Goal: Task Accomplishment & Management: Use online tool/utility

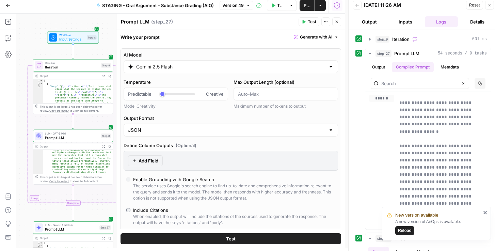
scroll to position [206, 0]
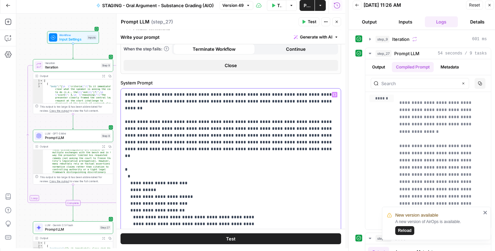
click at [208, 185] on p "**********" at bounding box center [229, 213] width 209 height 245
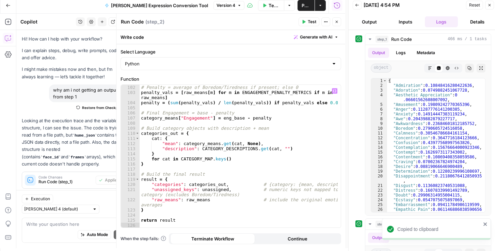
scroll to position [336, 0]
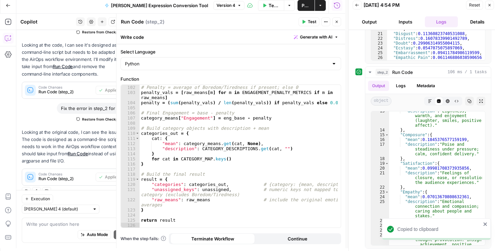
drag, startPoint x: 226, startPoint y: 219, endPoint x: 222, endPoint y: 221, distance: 4.7
click at [227, 219] on div "# Penalty = average of Boredom/Tiredness if present; else 0 penalty_vals = [ ra…" at bounding box center [239, 161] width 198 height 153
type textarea "**********"
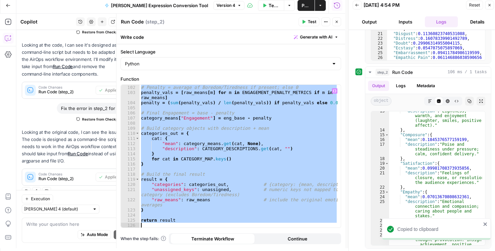
paste textarea
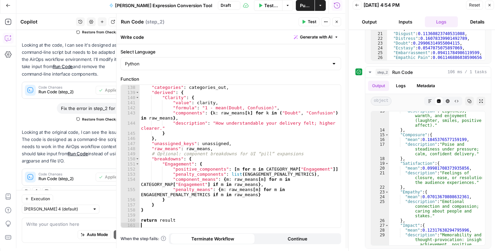
click at [309, 6] on span "Publish" at bounding box center [305, 5] width 11 height 7
click at [474, 4] on span "Reset" at bounding box center [474, 5] width 11 height 6
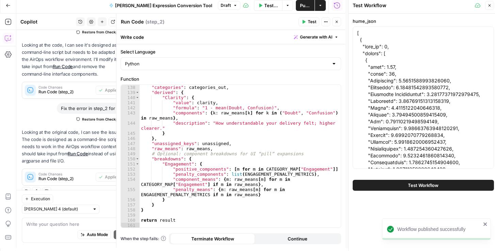
click at [436, 184] on span "Test Workflow" at bounding box center [423, 185] width 31 height 7
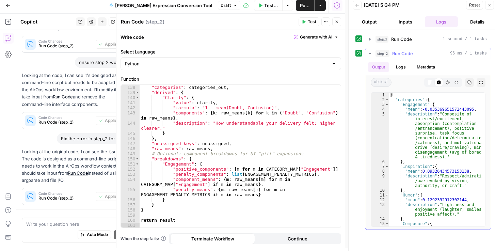
scroll to position [336, 0]
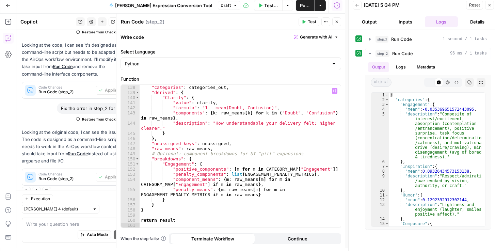
click at [259, 128] on div ""categories" : categories_out , "derived" : { "Clarity" : { "value" : clarity ,…" at bounding box center [239, 161] width 198 height 153
type textarea "**********"
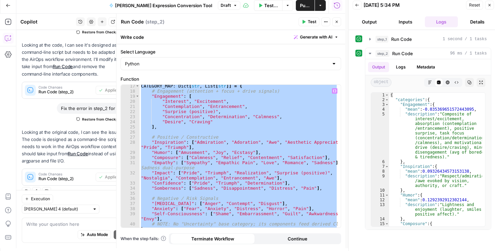
scroll to position [128, 0]
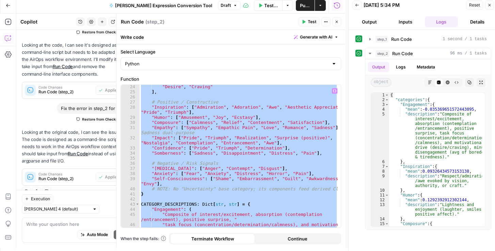
paste textarea
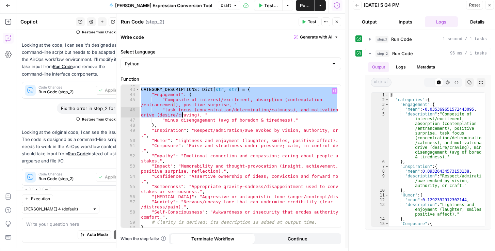
scroll to position [301, 0]
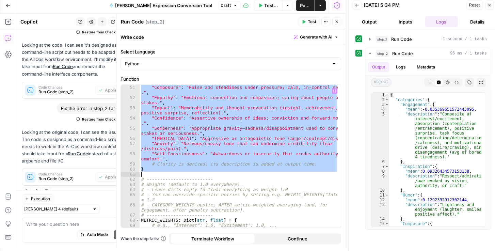
drag, startPoint x: 142, startPoint y: 100, endPoint x: 308, endPoint y: 175, distance: 182.6
click at [308, 175] on div ""Composure" : "Poise and steadiness under pressure; calm, in-control delivery .…" at bounding box center [239, 164] width 198 height 158
type textarea "*"
paste textarea
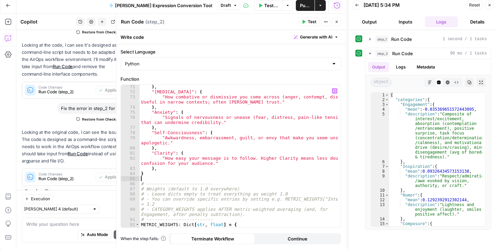
type textarea "*"
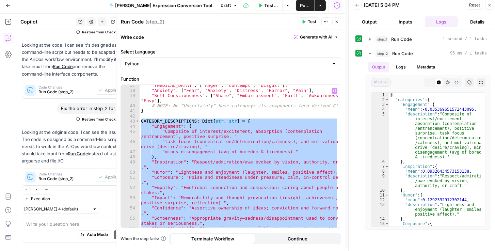
scroll to position [211, 0]
paste textarea
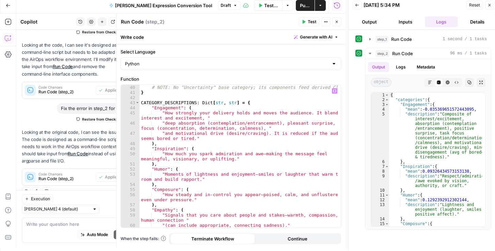
scroll to position [183, 0]
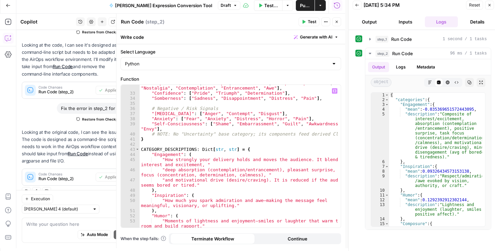
click at [301, 4] on span "Publish" at bounding box center [305, 5] width 11 height 7
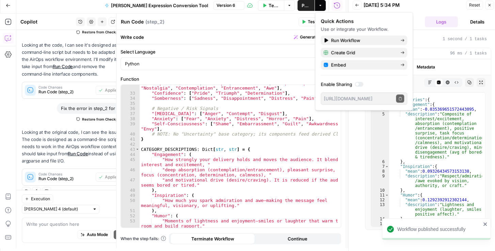
click at [477, 4] on span "Reset" at bounding box center [474, 5] width 11 height 6
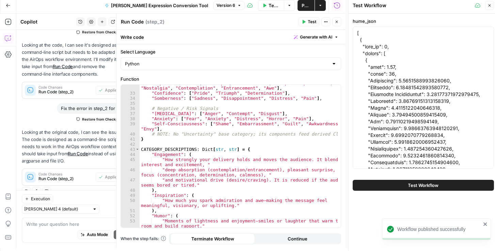
click at [406, 189] on button "Test Workflow" at bounding box center [423, 185] width 141 height 11
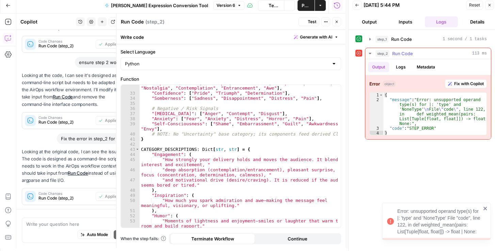
click at [467, 81] on span "Fix with Copilot" at bounding box center [469, 84] width 30 height 6
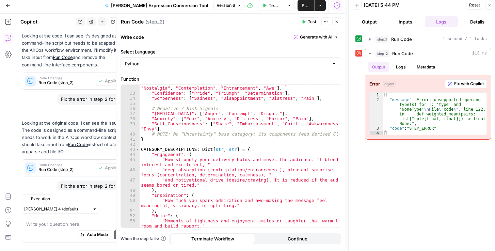
scroll to position [420, 0]
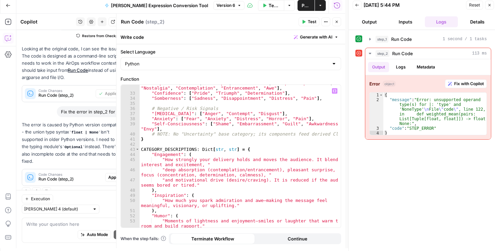
click at [122, 158] on div "45" at bounding box center [130, 162] width 19 height 10
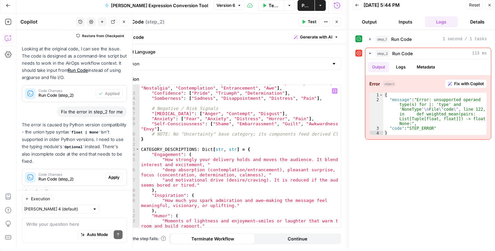
click at [109, 175] on span "Apply" at bounding box center [113, 177] width 11 height 6
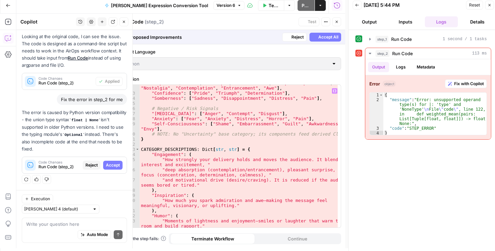
scroll to position [365, 0]
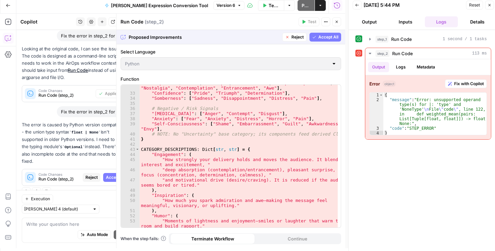
click at [331, 38] on span "Accept All" at bounding box center [328, 37] width 20 height 6
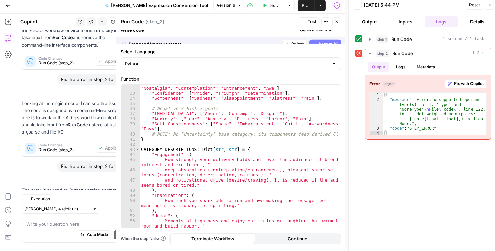
scroll to position [430, 0]
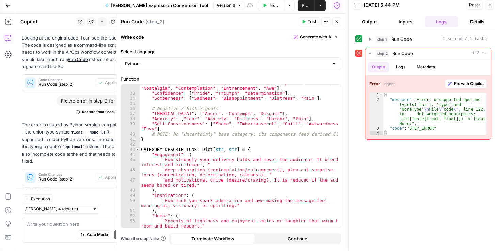
click at [303, 8] on span "Publish" at bounding box center [305, 5] width 9 height 7
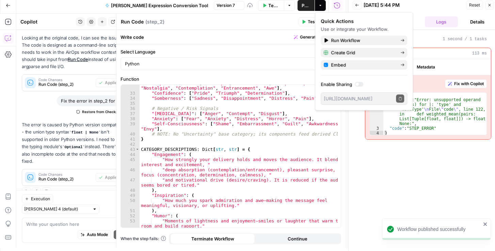
click at [474, 5] on span "Reset" at bounding box center [474, 5] width 11 height 6
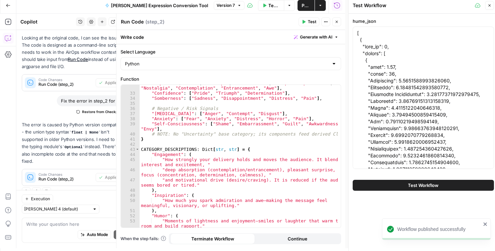
click at [426, 182] on span "Test Workflow" at bounding box center [423, 185] width 31 height 7
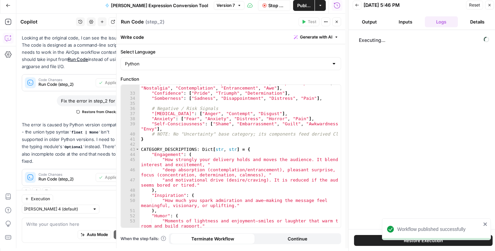
click at [340, 5] on icon "button" at bounding box center [337, 5] width 6 height 6
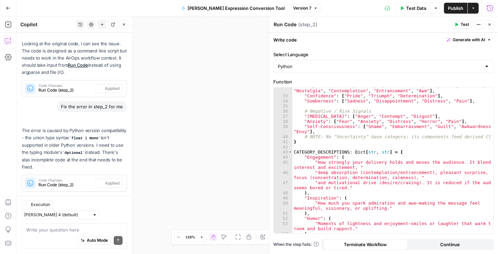
click at [488, 11] on button "Run History" at bounding box center [489, 8] width 11 height 11
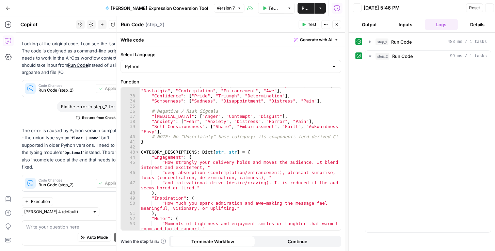
scroll to position [430, 0]
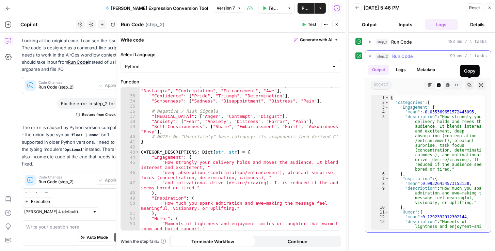
click at [471, 86] on icon "button" at bounding box center [469, 85] width 4 height 4
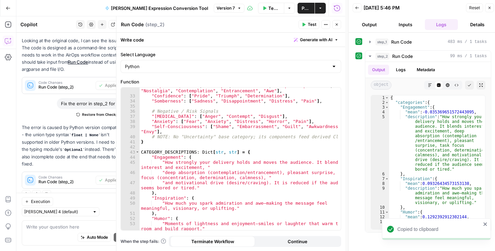
click at [359, 6] on icon "button" at bounding box center [357, 8] width 4 height 4
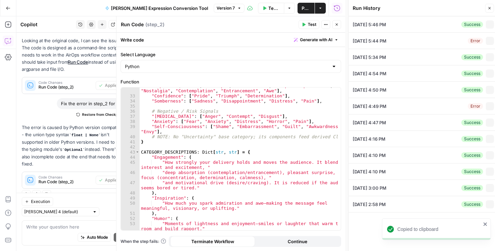
click at [321, 12] on button "Actions" at bounding box center [320, 8] width 11 height 11
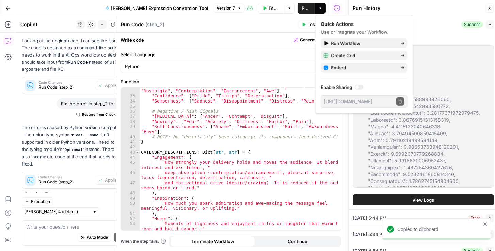
click at [358, 85] on div at bounding box center [359, 87] width 9 height 5
click at [402, 103] on button "Copy public execute URL" at bounding box center [400, 101] width 8 height 8
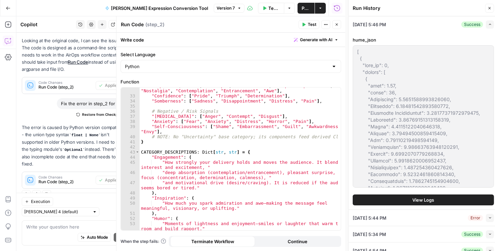
click at [301, 6] on span "Publish" at bounding box center [305, 8] width 9 height 7
click at [271, 6] on span "Test Data" at bounding box center [272, 8] width 9 height 7
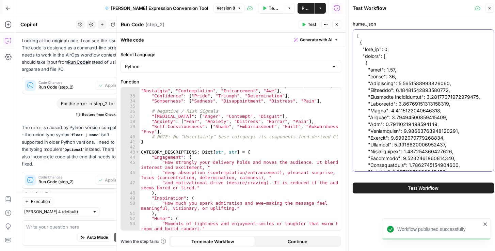
click at [416, 229] on div "hume_json Test Workflow" at bounding box center [422, 135] width 149 height 238
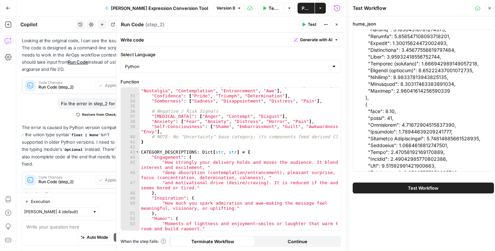
scroll to position [758, 0]
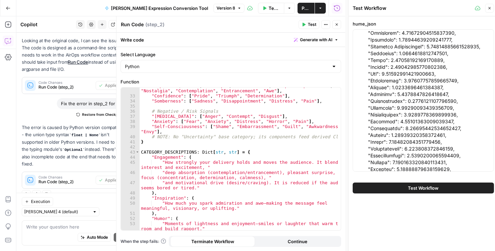
click at [427, 191] on span "Test Workflow" at bounding box center [423, 187] width 31 height 7
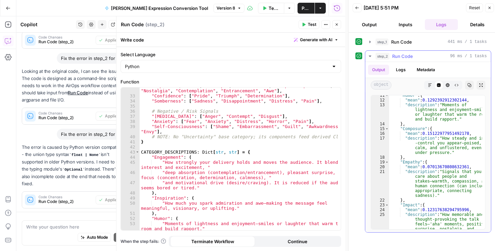
scroll to position [116, 0]
click at [469, 84] on icon "button" at bounding box center [469, 85] width 4 height 4
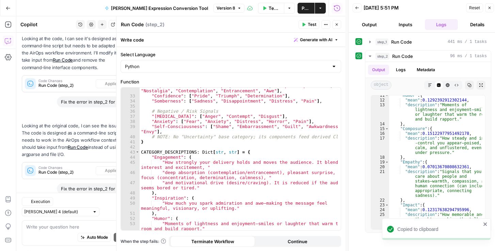
scroll to position [430, 0]
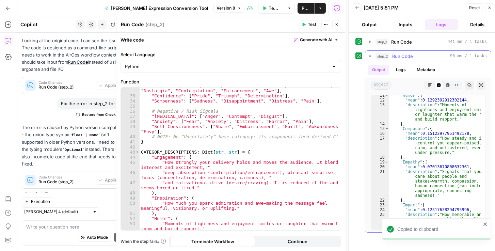
click at [372, 56] on icon "button" at bounding box center [369, 55] width 5 height 5
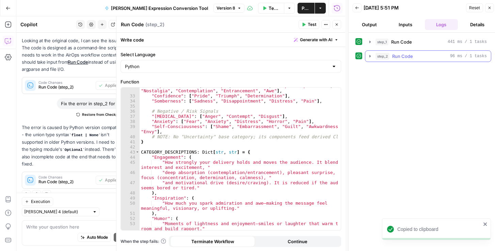
click at [372, 56] on icon "button" at bounding box center [370, 56] width 6 height 6
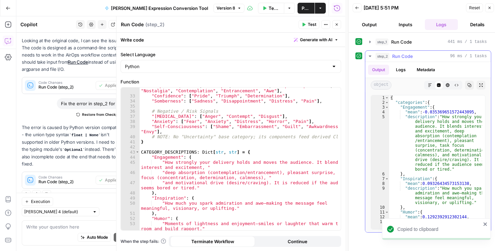
click at [468, 83] on icon "button" at bounding box center [469, 85] width 4 height 4
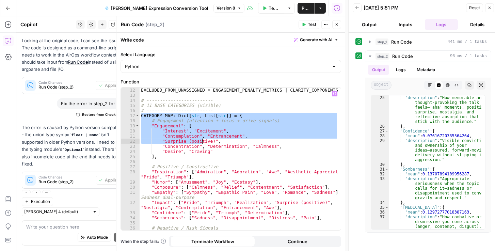
scroll to position [113, 0]
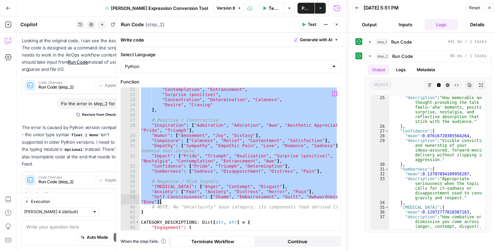
drag, startPoint x: 142, startPoint y: 115, endPoint x: 265, endPoint y: 202, distance: 150.9
click at [265, 202] on div ""Contemplation" , "Entrancement" , "Surprise (positive)" , "Concentration" , "D…" at bounding box center [239, 166] width 198 height 158
type textarea "**********"
click at [469, 84] on icon "button" at bounding box center [469, 85] width 4 height 4
click at [467, 88] on button "Copy" at bounding box center [469, 85] width 9 height 9
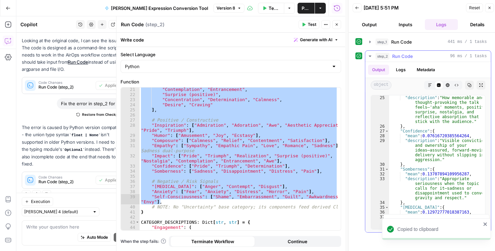
click at [469, 86] on icon "button" at bounding box center [470, 85] width 4 height 4
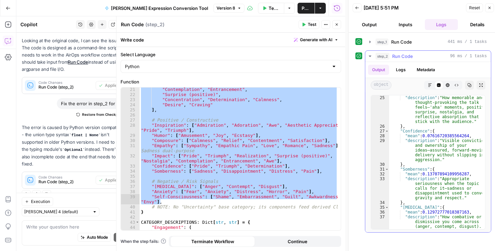
click at [468, 87] on button "Copy" at bounding box center [469, 85] width 9 height 9
click at [470, 83] on icon "button" at bounding box center [469, 85] width 4 height 4
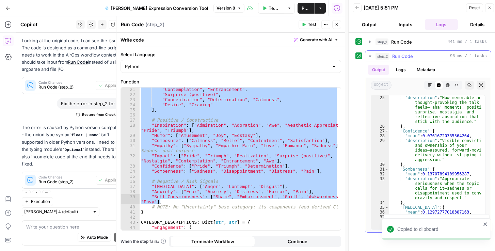
click at [470, 83] on icon "button" at bounding box center [470, 85] width 4 height 4
click at [467, 85] on button "Copy" at bounding box center [469, 85] width 9 height 9
click at [337, 23] on icon "button" at bounding box center [336, 24] width 4 height 4
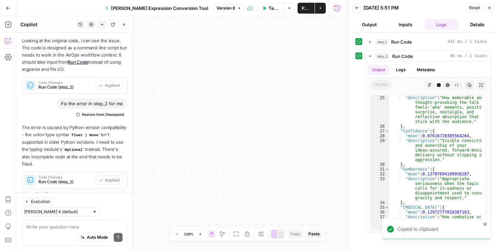
drag, startPoint x: 178, startPoint y: 76, endPoint x: 208, endPoint y: 169, distance: 97.7
click at [193, 179] on div "Workflow Input Settings Inputs Run Code · Python Run Code Step 1 Output Expand …" at bounding box center [180, 133] width 329 height 234
drag, startPoint x: 235, startPoint y: 168, endPoint x: 236, endPoint y: 205, distance: 37.1
click at [229, 210] on div "Workflow Input Settings Inputs Run Code · Python Run Code Step 1 Output Expand …" at bounding box center [180, 133] width 329 height 234
click at [367, 42] on icon "button" at bounding box center [369, 41] width 5 height 5
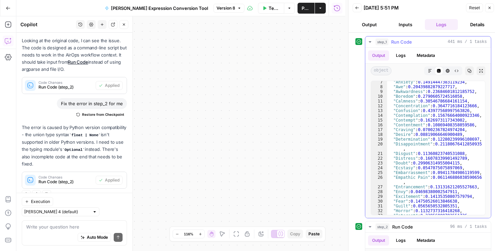
scroll to position [0, 0]
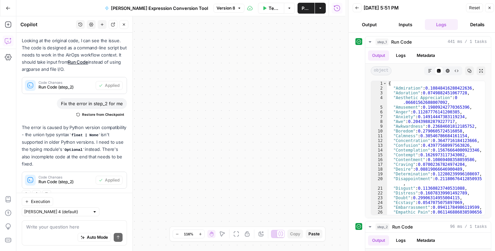
click at [374, 25] on button "Output" at bounding box center [369, 24] width 33 height 11
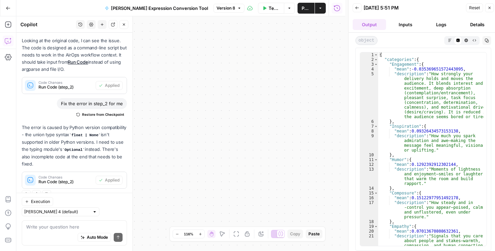
click at [410, 23] on button "Inputs" at bounding box center [405, 24] width 33 height 11
click at [406, 24] on button "Inputs" at bounding box center [405, 24] width 33 height 11
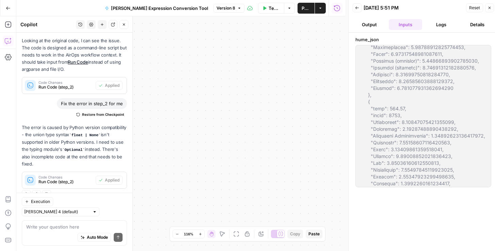
scroll to position [176531, 0]
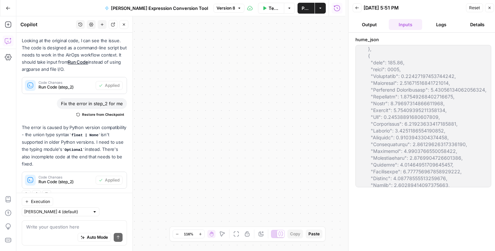
click at [377, 25] on button "Output" at bounding box center [369, 24] width 33 height 11
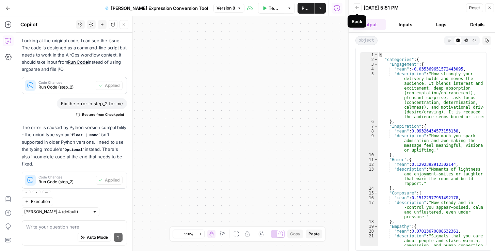
click at [357, 9] on icon "button" at bounding box center [357, 8] width 4 height 4
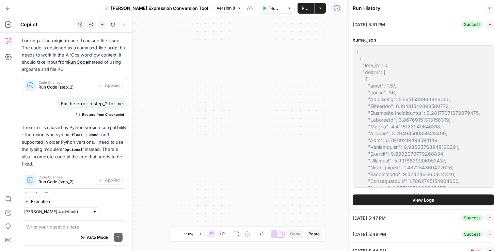
click at [386, 199] on button "View Logs" at bounding box center [423, 199] width 141 height 11
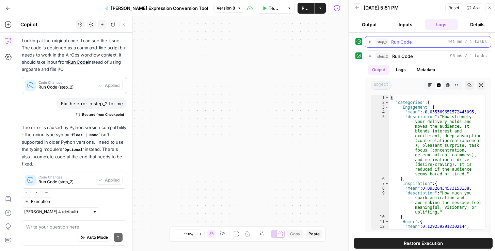
click at [372, 40] on icon "button" at bounding box center [369, 41] width 5 height 5
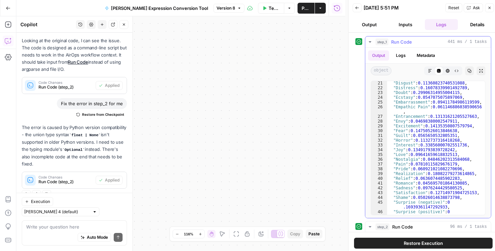
scroll to position [128, 0]
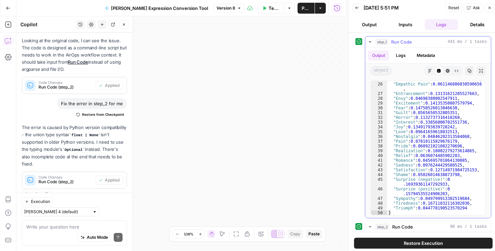
click at [370, 39] on icon "button" at bounding box center [369, 41] width 5 height 5
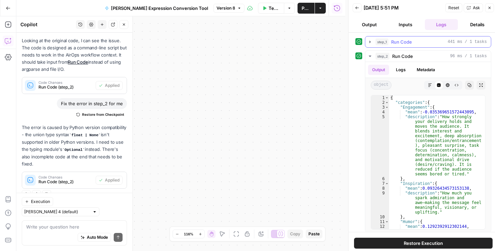
click at [367, 42] on icon "button" at bounding box center [369, 41] width 5 height 5
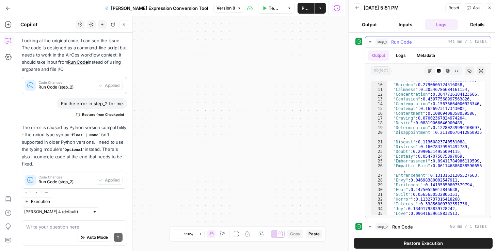
scroll to position [0, 0]
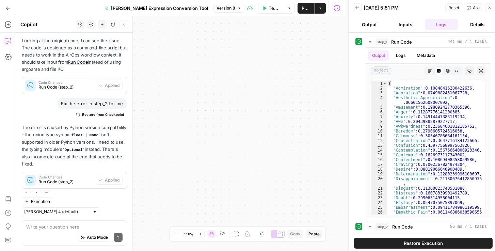
click at [374, 26] on button "Output" at bounding box center [369, 24] width 33 height 11
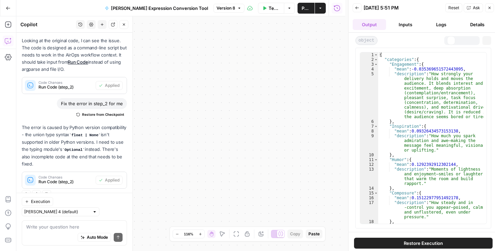
click at [401, 25] on button "Inputs" at bounding box center [405, 24] width 33 height 11
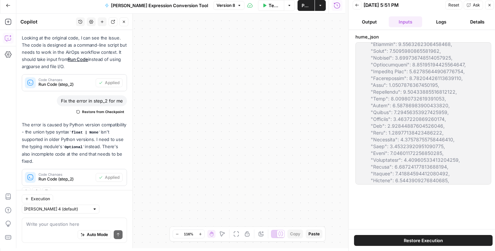
scroll to position [198777, 0]
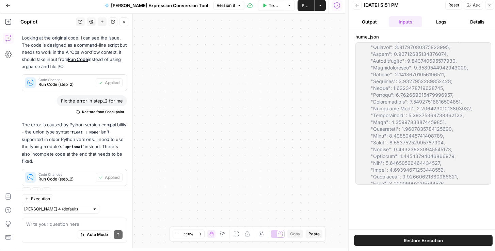
click at [439, 24] on button "Logs" at bounding box center [441, 21] width 33 height 11
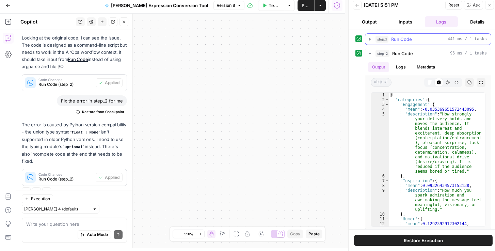
click at [367, 40] on icon "button" at bounding box center [369, 38] width 5 height 5
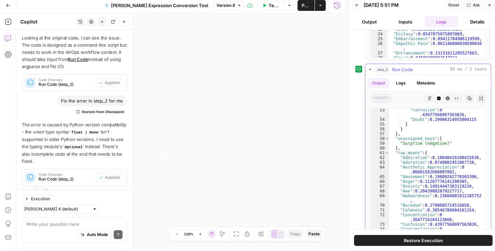
scroll to position [502, 0]
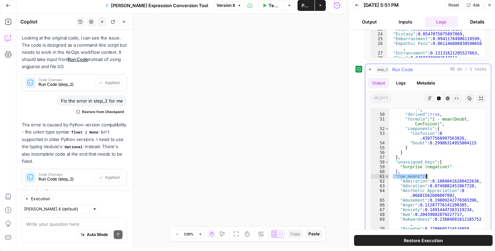
drag, startPoint x: 393, startPoint y: 173, endPoint x: 423, endPoint y: 189, distance: 33.0
click at [443, 175] on div ""description" : "How easy your message is to follow. Higher Clarity means less …" at bounding box center [435, 169] width 93 height 163
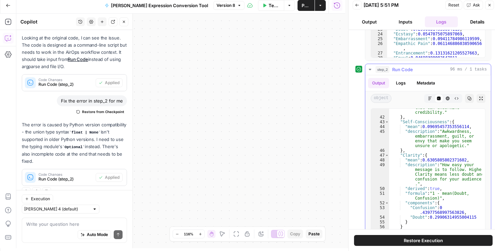
scroll to position [462, 0]
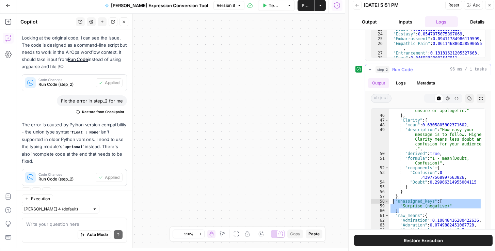
drag, startPoint x: 439, startPoint y: 208, endPoint x: 391, endPoint y: 200, distance: 47.9
click at [391, 200] on div ""description" : "Awkwardness, embarrassment, guilt, or envy that make you seem …" at bounding box center [435, 173] width 93 height 158
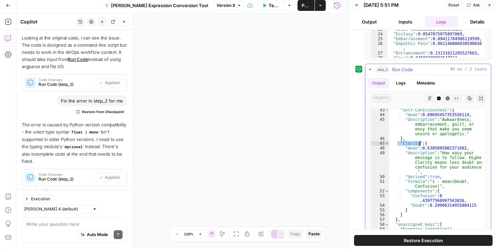
drag, startPoint x: 397, startPoint y: 142, endPoint x: 420, endPoint y: 142, distance: 22.5
click at [420, 142] on div ""Self-Consciousness" : { "mean" : 0.09695457353556114 , "description" : "Awkwar…" at bounding box center [435, 180] width 93 height 144
click at [430, 180] on div ""Self-Consciousness" : { "mean" : 0.09695457353556114 , "description" : "Awkwar…" at bounding box center [435, 180] width 93 height 144
drag, startPoint x: 439, startPoint y: 182, endPoint x: 451, endPoint y: 181, distance: 11.9
click at [451, 181] on div ""Self-Consciousness" : { "mean" : 0.09695457353556114 , "description" : "Awkwar…" at bounding box center [435, 180] width 93 height 144
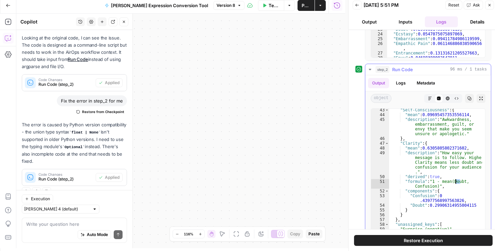
drag, startPoint x: 461, startPoint y: 181, endPoint x: 456, endPoint y: 179, distance: 5.5
click at [456, 179] on div ""Self-Consciousness" : { "mean" : 0.09695457353556114 , "description" : "Awkwar…" at bounding box center [435, 180] width 93 height 144
drag, startPoint x: 432, startPoint y: 184, endPoint x: 413, endPoint y: 185, distance: 18.4
click at [413, 185] on div ""Self-Consciousness" : { "mean" : 0.09695457353556114 , "description" : "Awkwar…" at bounding box center [435, 180] width 93 height 144
click at [439, 213] on div ""Self-Consciousness" : { "mean" : 0.09695457353556114 , "description" : "Awkwar…" at bounding box center [435, 180] width 93 height 144
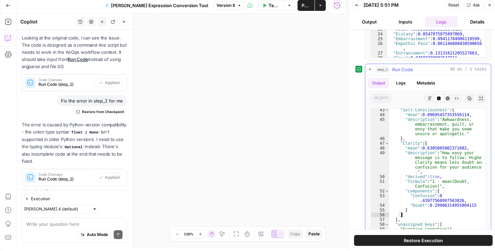
type textarea "*"
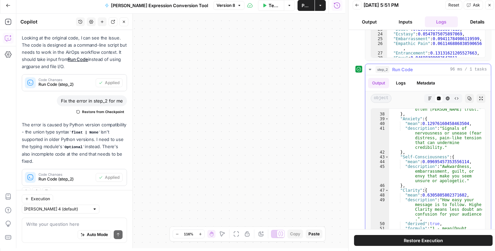
click at [367, 67] on icon "button" at bounding box center [369, 69] width 5 height 5
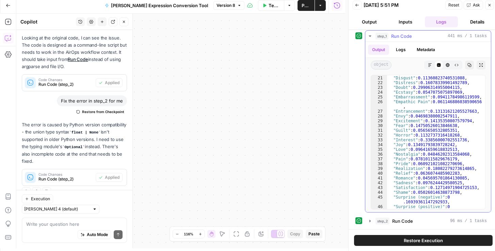
scroll to position [128, 0]
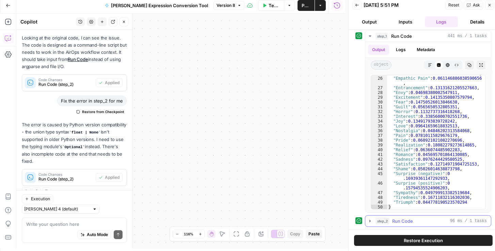
click at [370, 218] on icon "button" at bounding box center [369, 220] width 5 height 5
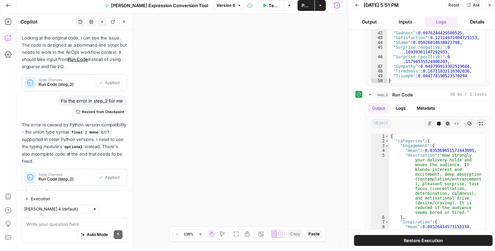
scroll to position [174, 0]
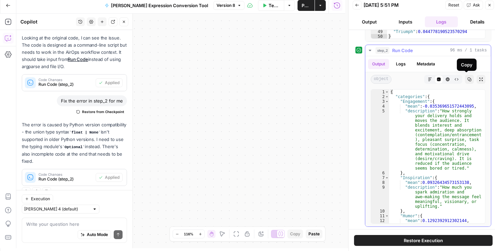
click at [467, 77] on icon "button" at bounding box center [469, 79] width 4 height 4
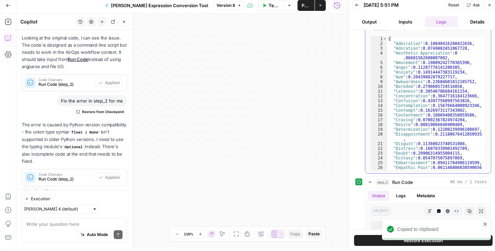
scroll to position [0, 0]
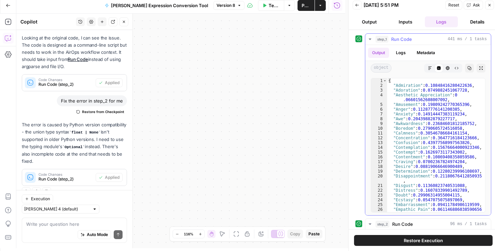
click at [465, 70] on button "Copy" at bounding box center [469, 68] width 9 height 9
click at [124, 22] on icon "button" at bounding box center [124, 22] width 4 height 4
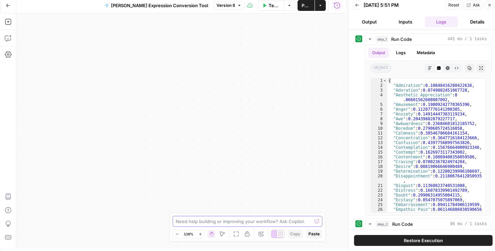
drag, startPoint x: 209, startPoint y: 71, endPoint x: 225, endPoint y: 205, distance: 135.0
click at [224, 209] on div "Workflow Input Settings Inputs Run Code · Python Run Code Step 1 Output Expand …" at bounding box center [180, 131] width 329 height 234
click at [227, 159] on div "Workflow Input Settings Inputs Run Code · Python Run Code Step 1 Output Expand …" at bounding box center [180, 131] width 329 height 234
drag, startPoint x: 232, startPoint y: 122, endPoint x: 233, endPoint y: 211, distance: 89.5
click at [232, 122] on div "Workflow Input Settings Inputs Run Code · Python Run Code Step 1 Output Expand …" at bounding box center [180, 131] width 329 height 234
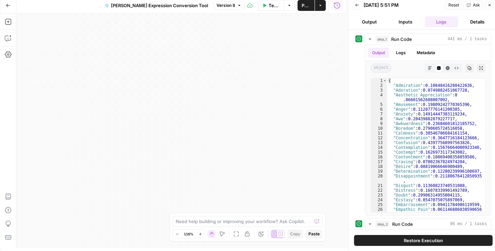
click at [233, 213] on body "Rhetoric New Home Browse Your Data Recent Grids Brett Test Workflow - Copilot E…" at bounding box center [247, 122] width 495 height 251
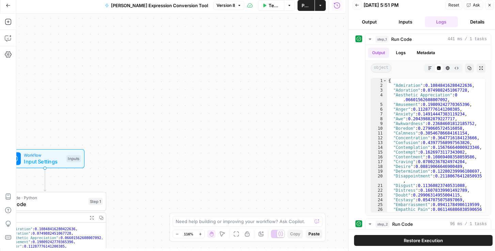
drag, startPoint x: 219, startPoint y: 180, endPoint x: 243, endPoint y: 25, distance: 156.9
click at [243, 25] on div "Workflow Input Settings Inputs Run Code · Python Run Code Step 1 Output Expand …" at bounding box center [180, 131] width 329 height 234
drag, startPoint x: 166, startPoint y: 133, endPoint x: 357, endPoint y: 31, distance: 216.5
click at [358, 21] on body "Rhetoric New Home Browse Your Data Recent Grids Brett Test Workflow - Copilot E…" at bounding box center [247, 122] width 495 height 251
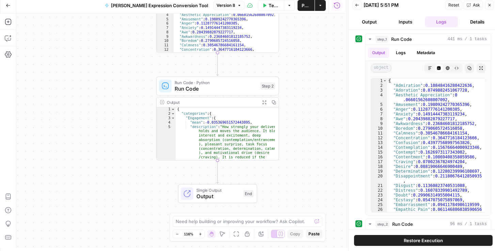
drag, startPoint x: 322, startPoint y: 158, endPoint x: 296, endPoint y: 45, distance: 115.5
click at [297, 42] on div "Workflow Input Settings Inputs Run Code · Python Run Code Step 1 Output Expand …" at bounding box center [180, 131] width 329 height 234
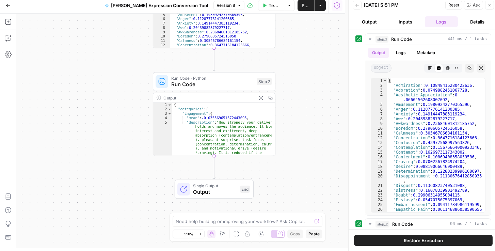
drag, startPoint x: 309, startPoint y: 123, endPoint x: 269, endPoint y: 103, distance: 44.1
click at [294, 109] on div "Workflow Input Settings Inputs Run Code · Python Run Code Step 1 Output Expand …" at bounding box center [180, 131] width 329 height 234
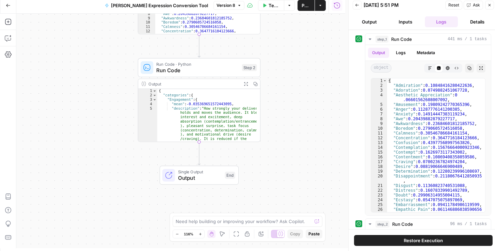
click at [201, 71] on span "Run Code" at bounding box center [197, 70] width 82 height 8
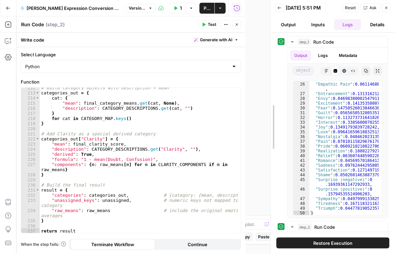
drag, startPoint x: 245, startPoint y: 38, endPoint x: 271, endPoint y: 38, distance: 25.5
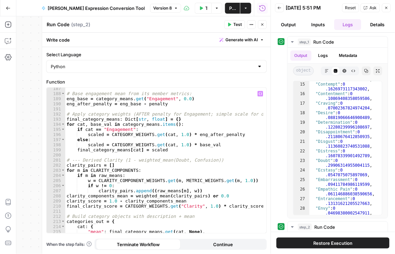
scroll to position [1034, 0]
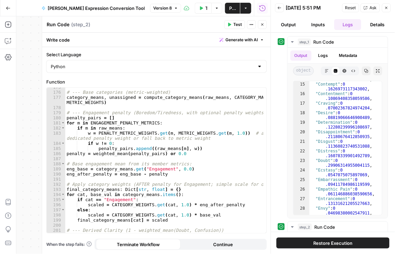
click at [318, 23] on button "Inputs" at bounding box center [318, 24] width 27 height 11
click at [288, 23] on button "Output" at bounding box center [288, 24] width 27 height 11
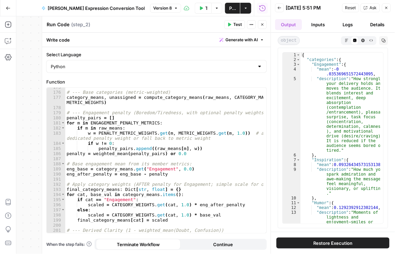
click at [370, 24] on button "Details" at bounding box center [377, 24] width 27 height 11
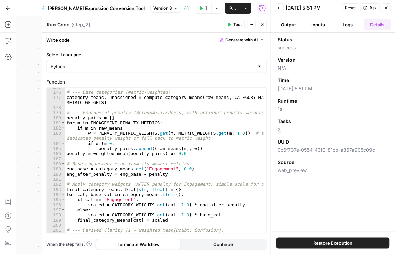
click at [348, 22] on button "Logs" at bounding box center [347, 24] width 27 height 11
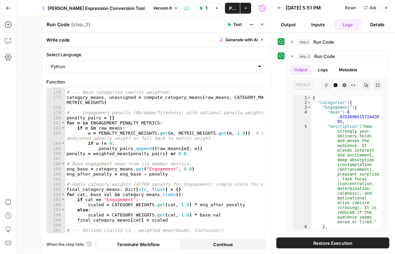
click at [320, 21] on button "Inputs" at bounding box center [318, 24] width 27 height 11
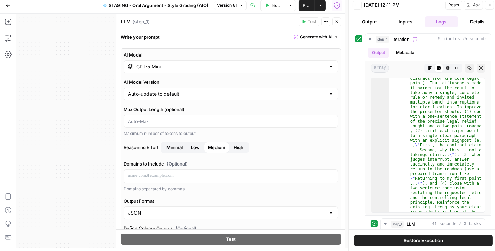
scroll to position [373, 0]
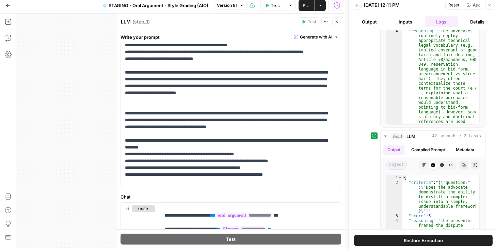
click at [357, 6] on icon "button" at bounding box center [357, 5] width 4 height 4
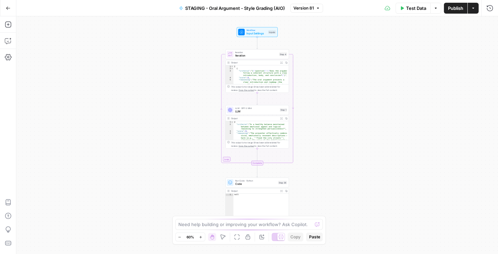
click at [492, 13] on button "Run History" at bounding box center [489, 8] width 11 height 11
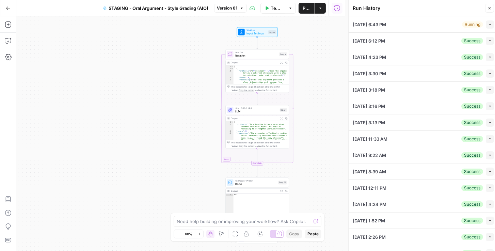
click at [488, 25] on icon "button" at bounding box center [490, 24] width 4 height 4
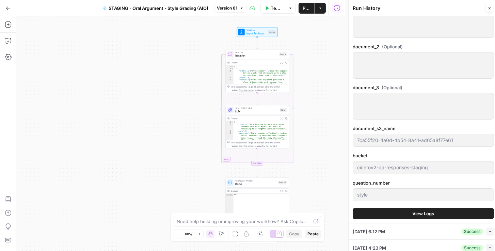
scroll to position [175, 0]
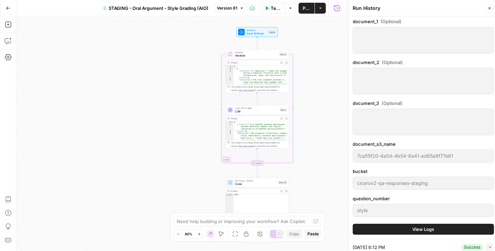
click at [416, 229] on span "View Logs" at bounding box center [423, 229] width 22 height 7
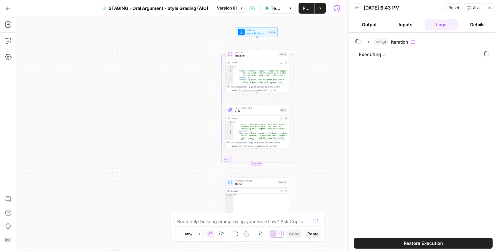
click at [377, 27] on button "Output" at bounding box center [369, 24] width 33 height 11
click at [401, 26] on button "Inputs" at bounding box center [405, 24] width 33 height 11
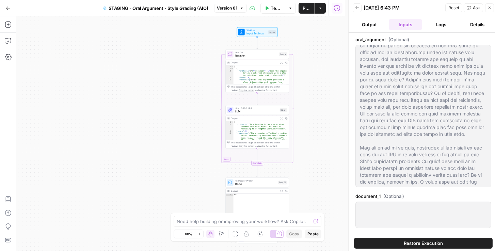
scroll to position [156, 0]
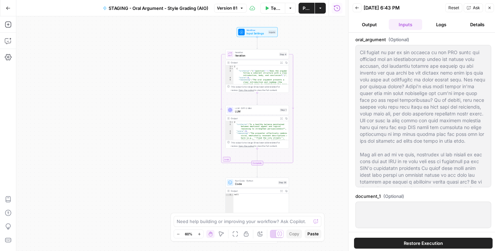
click at [442, 27] on button "Logs" at bounding box center [441, 24] width 33 height 11
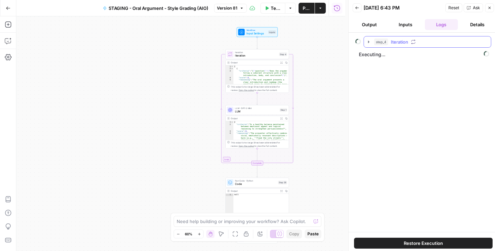
click at [368, 42] on icon "button" at bounding box center [368, 41] width 1 height 2
click at [359, 8] on button "Back" at bounding box center [357, 7] width 9 height 9
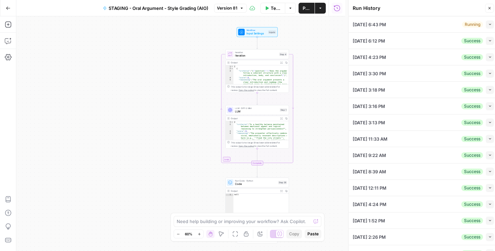
click at [488, 42] on icon "button" at bounding box center [490, 41] width 4 height 4
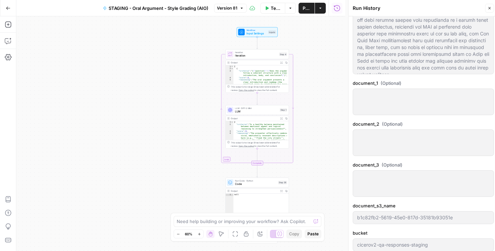
scroll to position [233, 0]
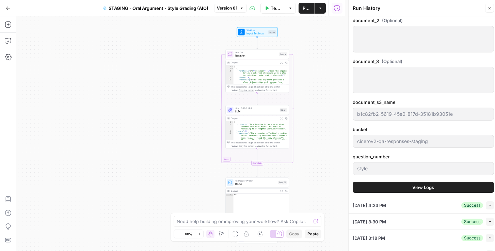
click at [381, 191] on button "View Logs" at bounding box center [423, 187] width 141 height 11
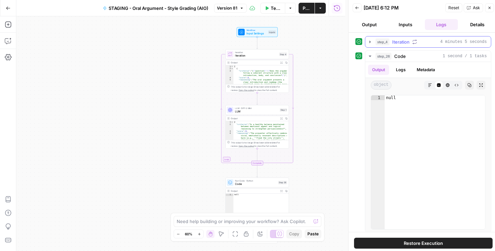
click at [369, 42] on icon "button" at bounding box center [369, 41] width 5 height 5
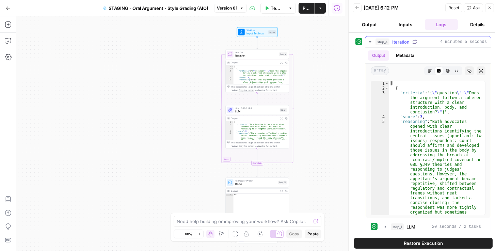
click at [370, 42] on icon "button" at bounding box center [369, 41] width 5 height 5
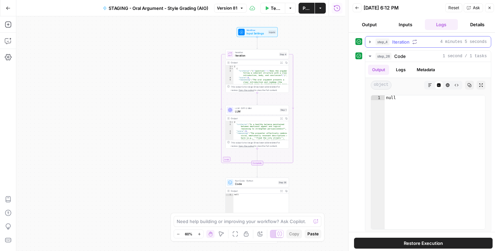
click at [370, 42] on icon "button" at bounding box center [369, 41] width 1 height 2
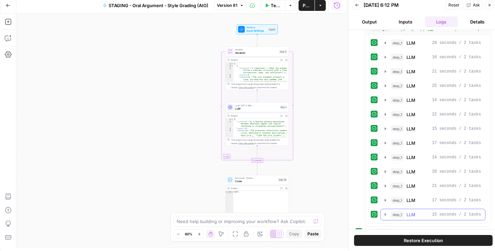
scroll to position [214, 0]
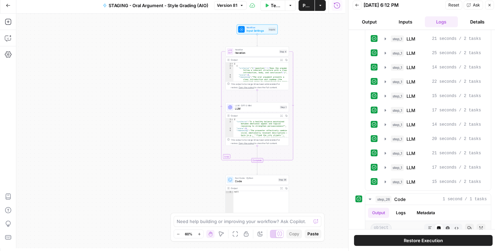
click at [402, 9] on div "Back 10/03/25 at 6:12 PM Reset Ask Close" at bounding box center [423, 5] width 141 height 10
click at [491, 5] on icon "button" at bounding box center [489, 5] width 4 height 4
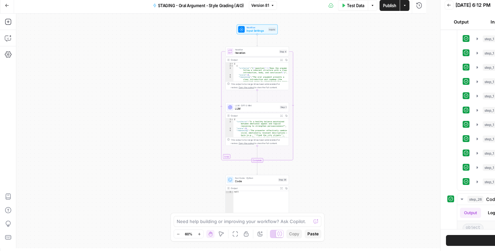
scroll to position [0, 0]
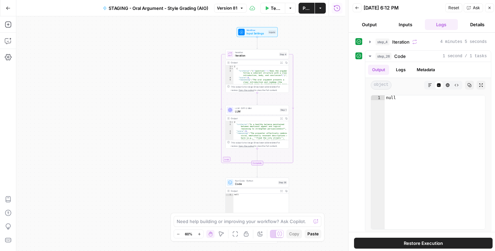
click at [360, 11] on button "Back" at bounding box center [357, 7] width 9 height 9
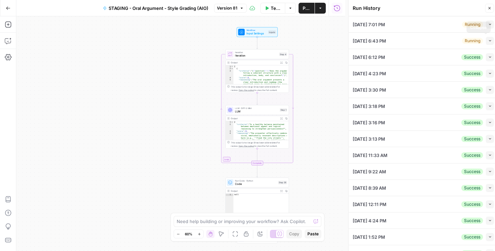
click at [488, 40] on icon "button" at bounding box center [490, 41] width 4 height 4
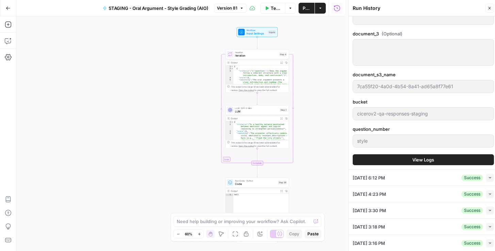
scroll to position [272, 0]
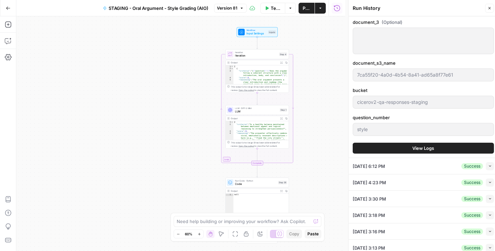
click at [402, 150] on button "View Logs" at bounding box center [423, 148] width 141 height 11
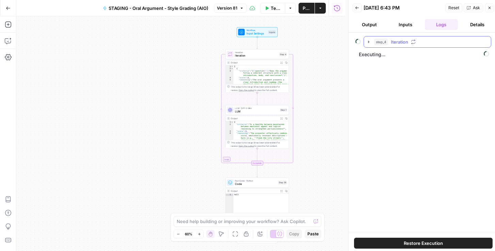
click at [369, 43] on icon "button" at bounding box center [368, 41] width 5 height 5
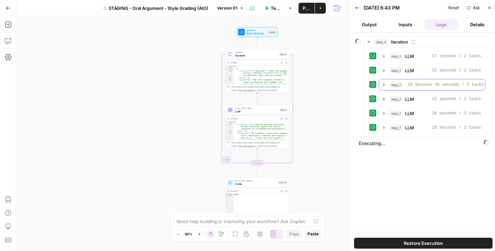
click at [385, 82] on icon "button" at bounding box center [383, 84] width 5 height 5
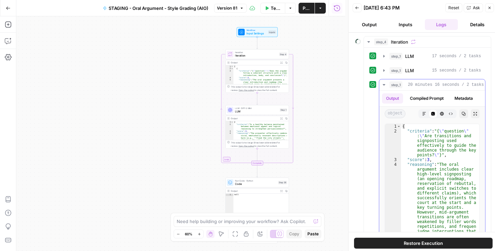
click at [385, 82] on icon "button" at bounding box center [383, 84] width 5 height 5
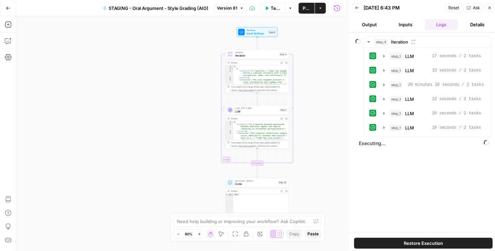
click at [357, 8] on icon "button" at bounding box center [357, 8] width 4 height 4
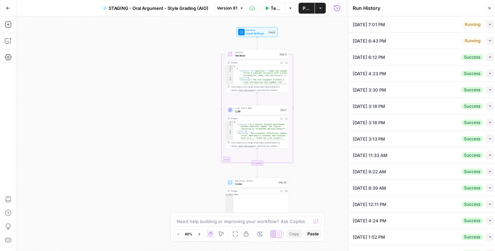
click at [489, 22] on button "Collapse" at bounding box center [490, 24] width 8 height 8
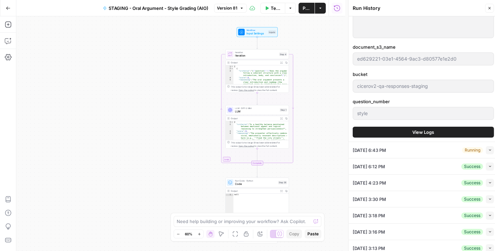
scroll to position [272, 0]
click at [393, 132] on button "View Logs" at bounding box center [423, 131] width 141 height 11
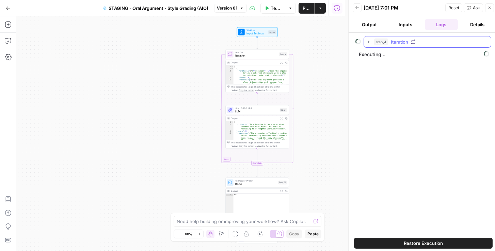
click at [370, 39] on icon "button" at bounding box center [368, 41] width 5 height 5
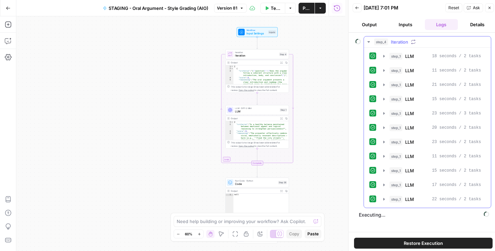
click at [369, 40] on icon "button" at bounding box center [368, 41] width 5 height 5
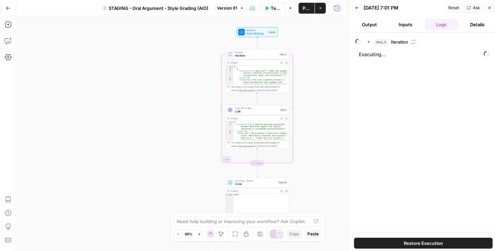
click at [359, 11] on button "Back" at bounding box center [357, 7] width 9 height 9
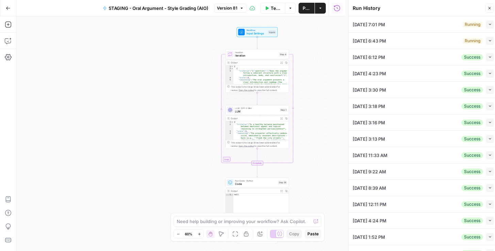
click at [481, 38] on div "Running Collapse" at bounding box center [478, 41] width 32 height 8
click at [486, 39] on button "Collapse" at bounding box center [490, 41] width 8 height 8
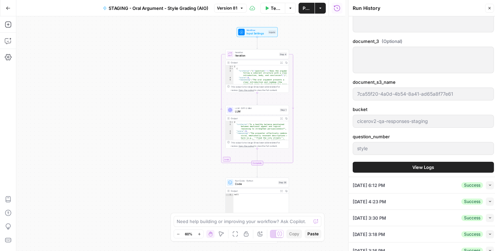
scroll to position [272, 0]
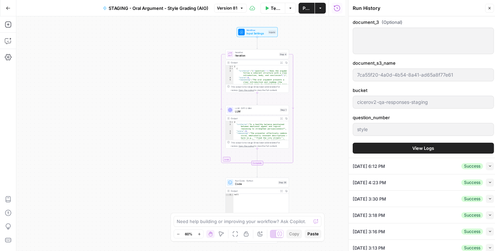
click at [388, 150] on button "View Logs" at bounding box center [423, 148] width 141 height 11
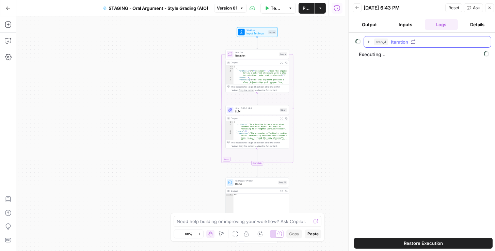
click at [368, 42] on icon "button" at bounding box center [368, 41] width 1 height 2
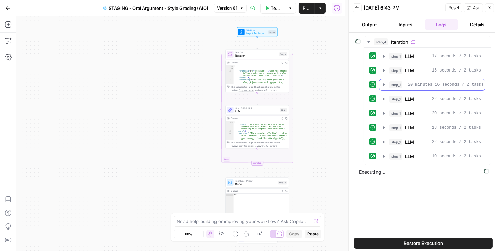
click at [384, 84] on icon "button" at bounding box center [383, 84] width 5 height 5
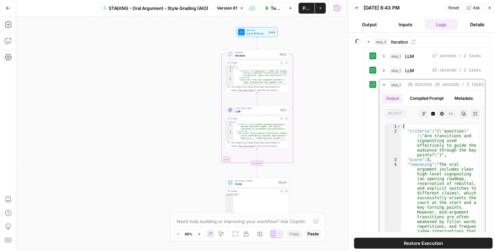
click at [383, 84] on icon "button" at bounding box center [383, 84] width 5 height 5
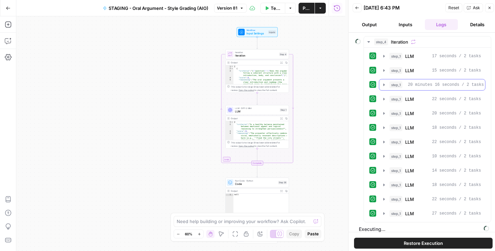
click at [384, 83] on icon "button" at bounding box center [383, 84] width 5 height 5
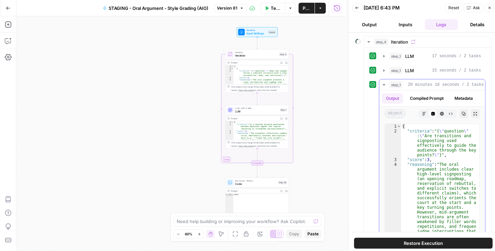
click at [384, 84] on icon "button" at bounding box center [383, 84] width 2 height 1
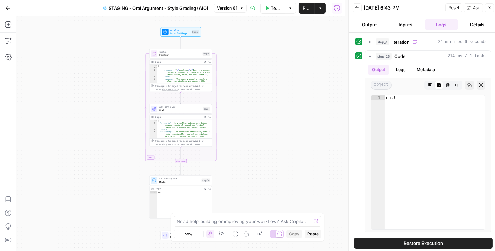
click at [356, 6] on icon "button" at bounding box center [357, 8] width 4 height 4
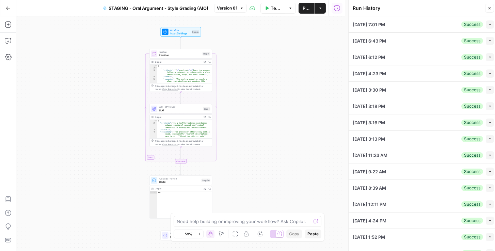
click at [489, 39] on button "Collapse" at bounding box center [490, 41] width 8 height 8
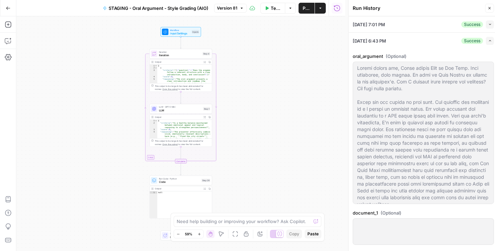
click at [488, 24] on icon "button" at bounding box center [490, 24] width 4 height 4
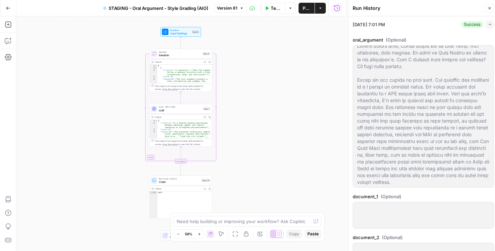
scroll to position [19, 0]
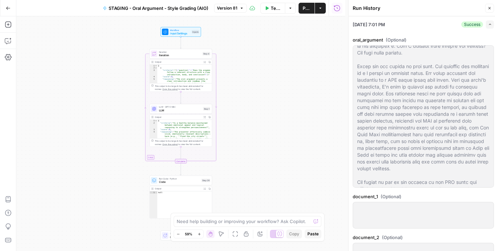
click at [486, 27] on button "Expand" at bounding box center [490, 24] width 8 height 8
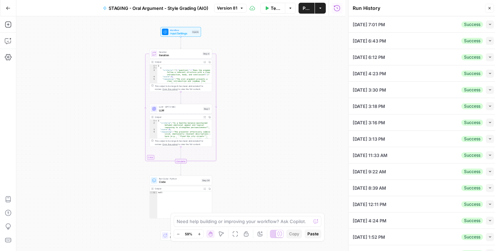
click at [488, 39] on icon "button" at bounding box center [490, 41] width 4 height 4
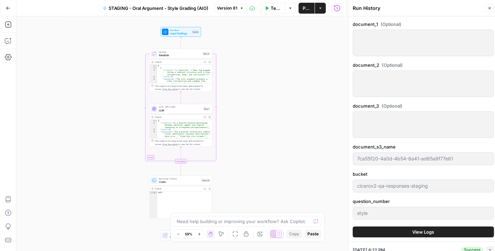
scroll to position [214, 0]
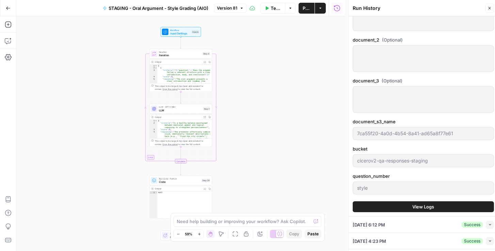
click at [417, 201] on button "View Logs" at bounding box center [423, 206] width 141 height 11
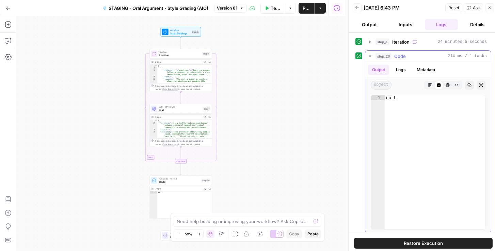
click at [371, 55] on icon "button" at bounding box center [369, 55] width 5 height 5
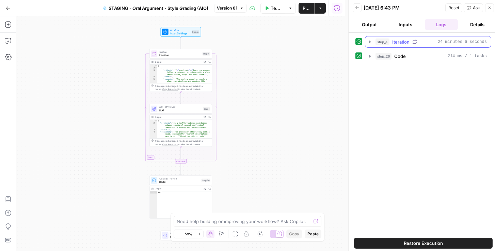
click at [371, 39] on icon "button" at bounding box center [369, 41] width 5 height 5
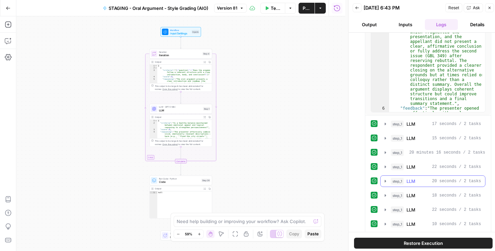
scroll to position [116, 0]
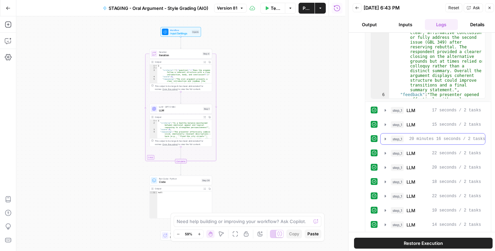
click at [385, 137] on icon "button" at bounding box center [385, 138] width 1 height 2
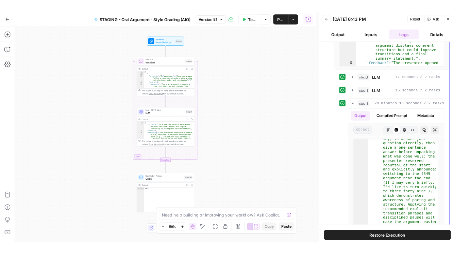
scroll to position [78, 0]
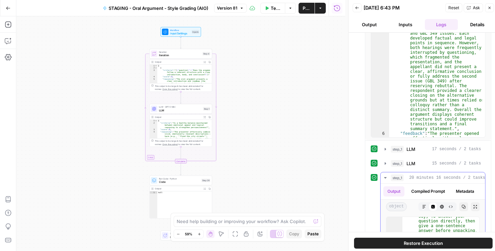
click at [383, 177] on icon "button" at bounding box center [384, 177] width 5 height 5
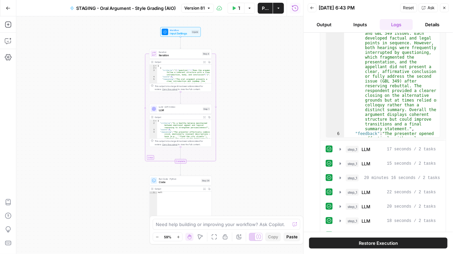
click at [180, 113] on div "LLM · GPT-5 Mini LLM Step 1 Copy step Delete step Add Note Test" at bounding box center [180, 109] width 63 height 10
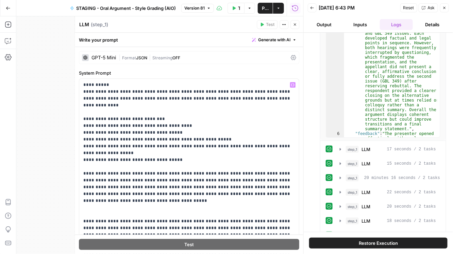
scroll to position [19, 0]
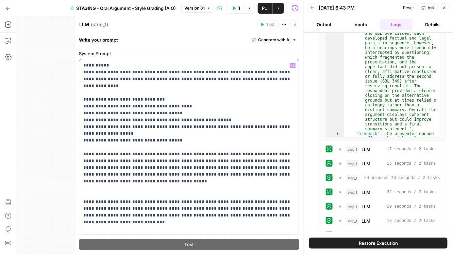
click at [280, 166] on p "**********" at bounding box center [188, 157] width 209 height 191
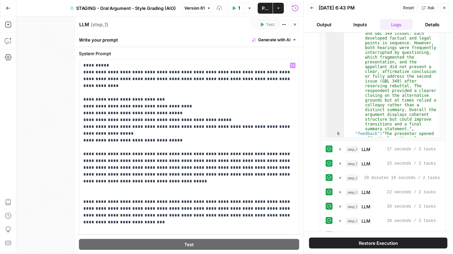
click at [269, 9] on button "Publish" at bounding box center [265, 8] width 15 height 11
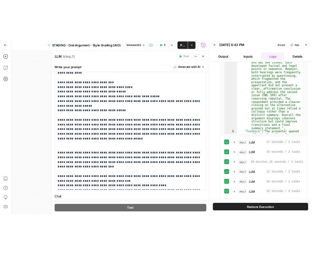
scroll to position [44, 0]
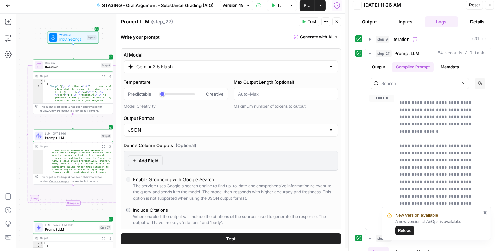
scroll to position [206, 0]
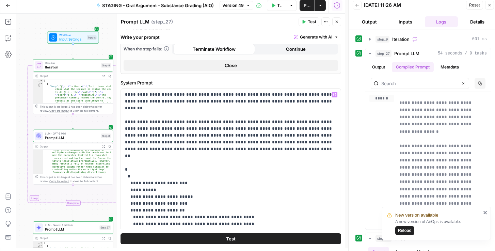
click at [358, 3] on icon "button" at bounding box center [357, 5] width 4 height 4
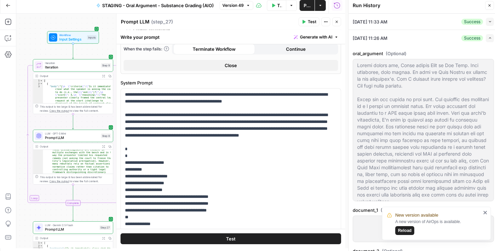
click at [486, 37] on button "Expand" at bounding box center [490, 38] width 8 height 8
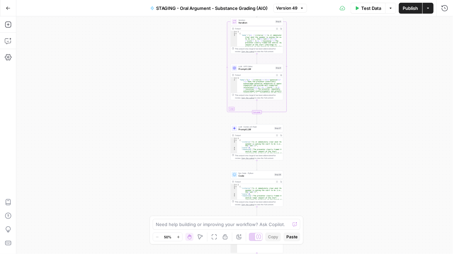
click at [254, 68] on span "Prompt LLM" at bounding box center [256, 68] width 35 height 3
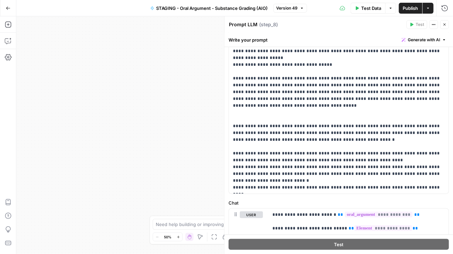
scroll to position [107, 0]
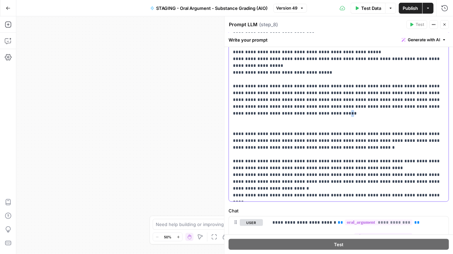
click at [431, 111] on p "**********" at bounding box center [337, 96] width 209 height 204
drag, startPoint x: 433, startPoint y: 111, endPoint x: 429, endPoint y: 110, distance: 3.5
click at [429, 110] on p "**********" at bounding box center [337, 96] width 209 height 204
copy p "*"
click at [442, 26] on button "Close" at bounding box center [445, 24] width 9 height 9
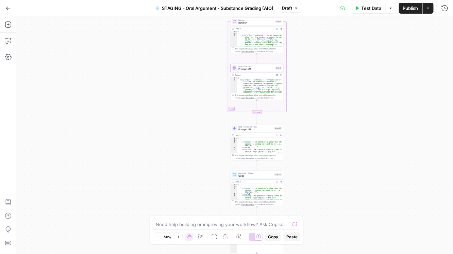
click at [257, 130] on span "Prompt LLM" at bounding box center [256, 129] width 34 height 3
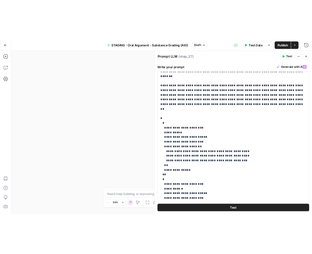
scroll to position [44, 0]
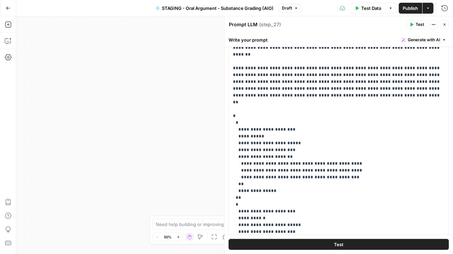
click at [446, 25] on icon "button" at bounding box center [445, 24] width 4 height 4
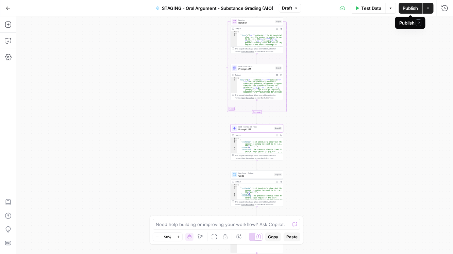
click at [414, 9] on span "Publish" at bounding box center [410, 8] width 15 height 7
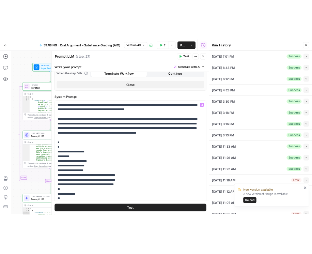
scroll to position [206, 0]
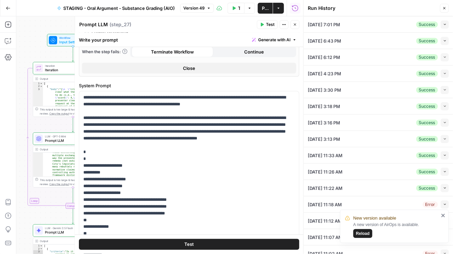
click at [54, 142] on span "Prompt LLM" at bounding box center [72, 140] width 54 height 5
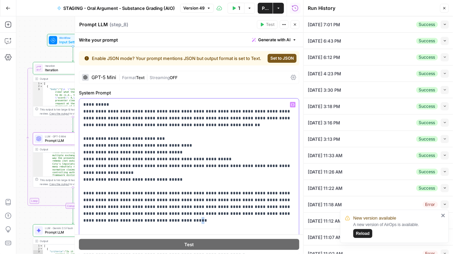
click at [281, 218] on p "**********" at bounding box center [188, 203] width 209 height 204
click at [265, 11] on span "Publish" at bounding box center [265, 8] width 7 height 7
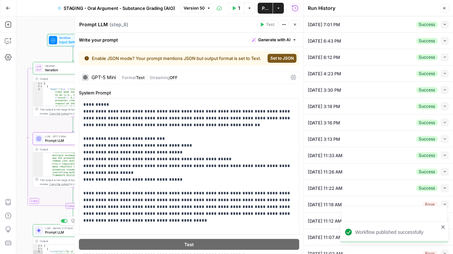
click at [56, 232] on span "Prompt LLM" at bounding box center [71, 231] width 52 height 5
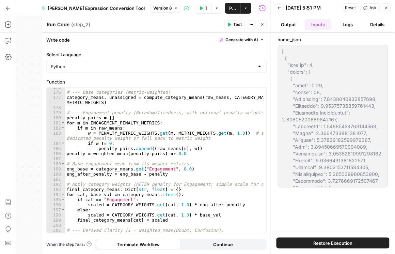
scroll to position [1034, 0]
click at [294, 23] on button "Output" at bounding box center [288, 24] width 27 height 11
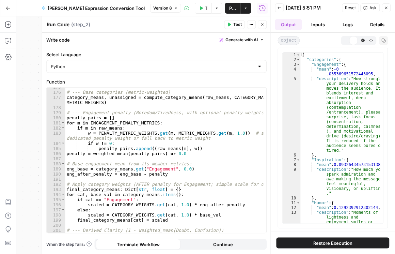
click at [346, 24] on button "Logs" at bounding box center [347, 24] width 27 height 11
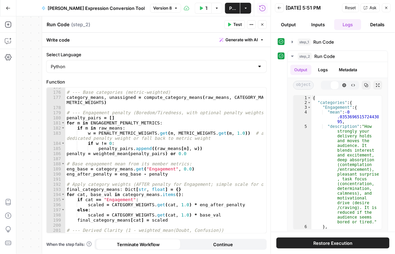
click at [376, 26] on button "Details" at bounding box center [377, 24] width 27 height 11
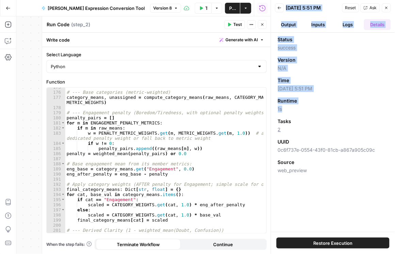
drag, startPoint x: 280, startPoint y: 109, endPoint x: 272, endPoint y: 108, distance: 8.2
click at [272, 108] on div "Back [DATE] 5:51 PM Reset Ask Close Output Inputs Logs Details Status success V…" at bounding box center [333, 127] width 124 height 254
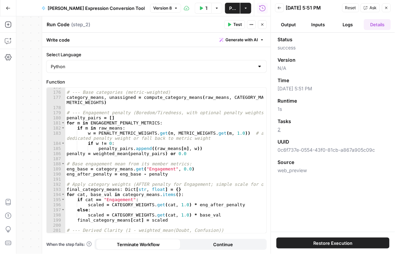
click at [315, 116] on div "Status success Version N/A Time [DATE] 5:51 PM Runtime 1s Tasks 2 UUID 0c6f737e…" at bounding box center [333, 104] width 110 height 137
drag, startPoint x: 287, startPoint y: 111, endPoint x: 278, endPoint y: 110, distance: 8.9
click at [278, 110] on span "1s" at bounding box center [333, 108] width 110 height 7
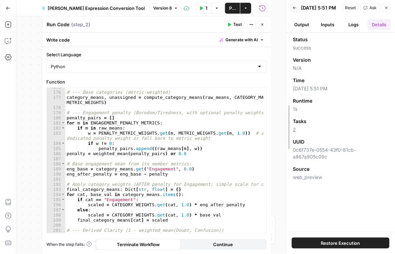
drag, startPoint x: 273, startPoint y: 161, endPoint x: 290, endPoint y: 162, distance: 17.4
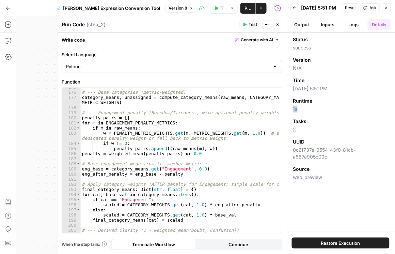
click at [274, 24] on button "Close" at bounding box center [277, 24] width 9 height 9
